Goal: Task Accomplishment & Management: Manage account settings

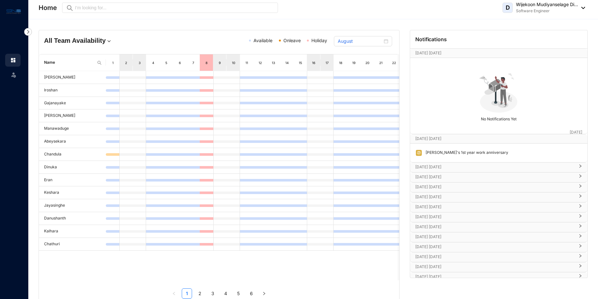
click at [542, 6] on p "Wijekoon Mudiyanselage Di..." at bounding box center [547, 4] width 62 height 6
click at [527, 22] on link "Profile Details" at bounding box center [544, 23] width 72 height 6
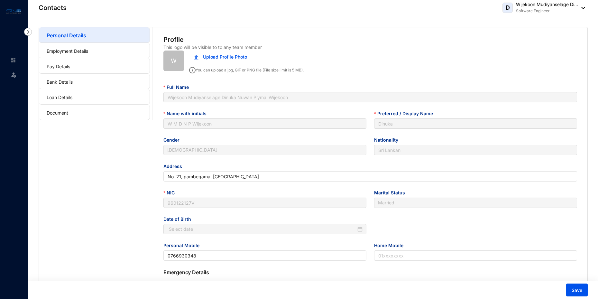
type input "[DATE]"
click at [70, 64] on link "Pay Details" at bounding box center [58, 66] width 23 height 5
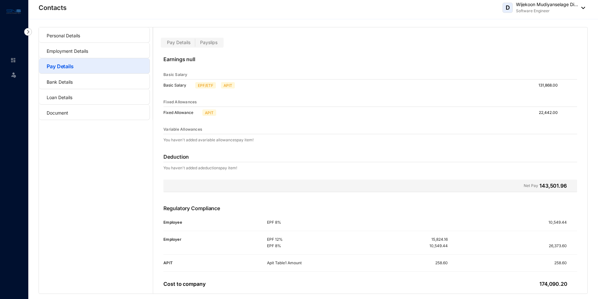
click at [211, 41] on span "Payslips" at bounding box center [208, 42] width 17 height 5
click at [195, 44] on input "Payslips" at bounding box center [195, 44] width 0 height 0
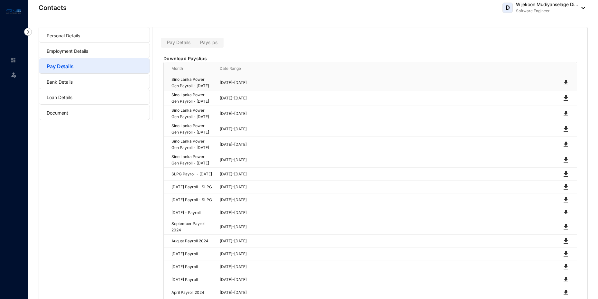
click at [567, 85] on img at bounding box center [566, 83] width 8 height 8
click at [566, 102] on img at bounding box center [566, 98] width 8 height 8
